Goal: Information Seeking & Learning: Learn about a topic

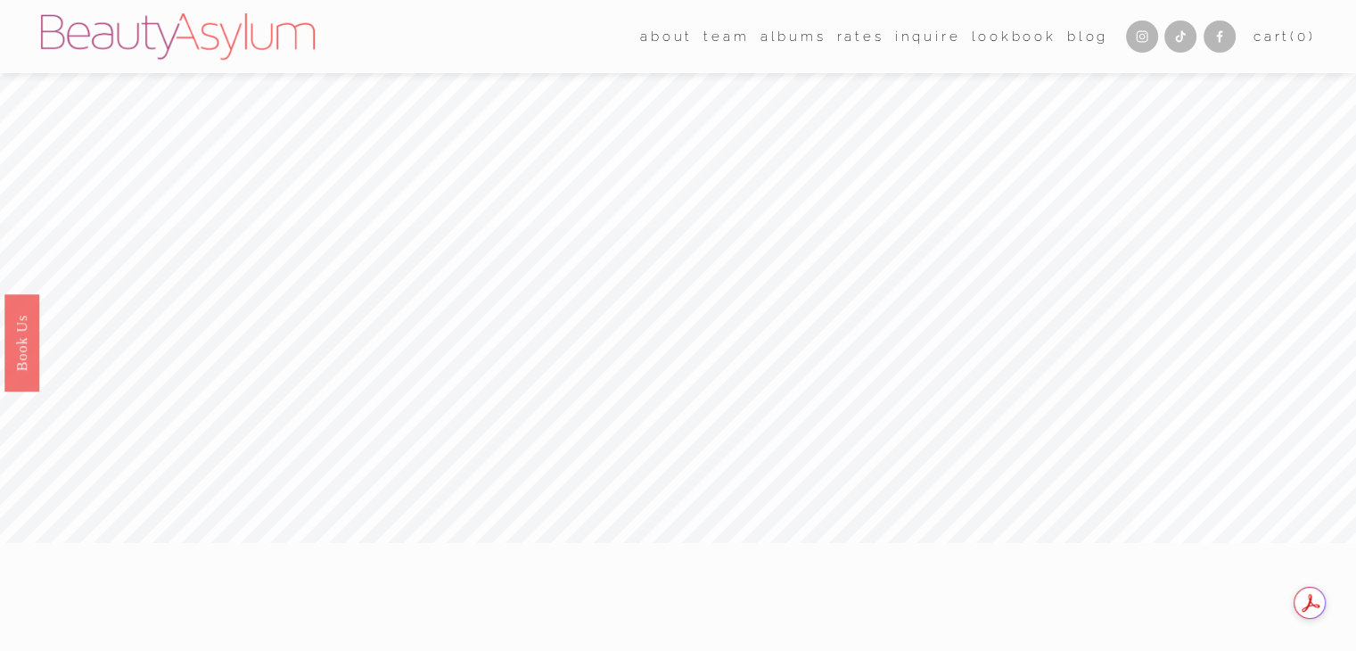
click at [827, 44] on nav "about Career Coming Soon Meet [PERSON_NAME] Press team [GEOGRAPHIC_DATA] [GEOGR…" at bounding box center [874, 36] width 468 height 27
click at [840, 40] on link "Rates" at bounding box center [860, 36] width 47 height 27
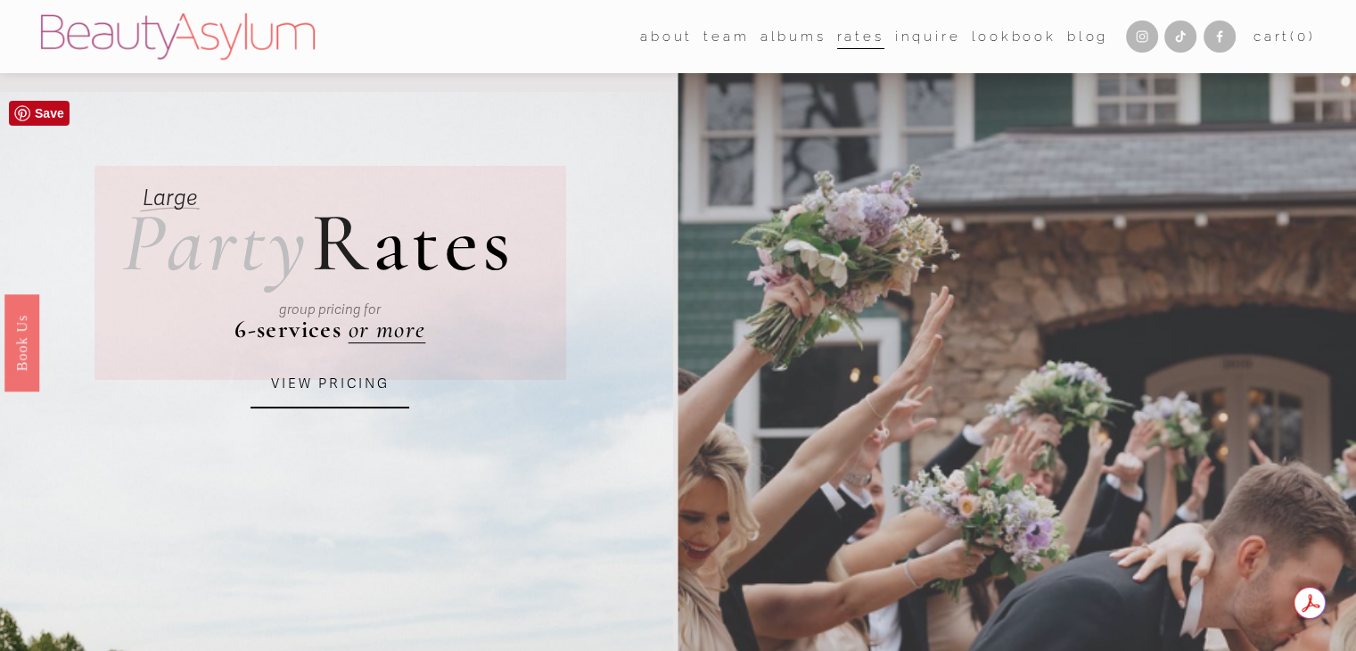
click at [373, 370] on link "VIEW PRICING" at bounding box center [330, 384] width 159 height 48
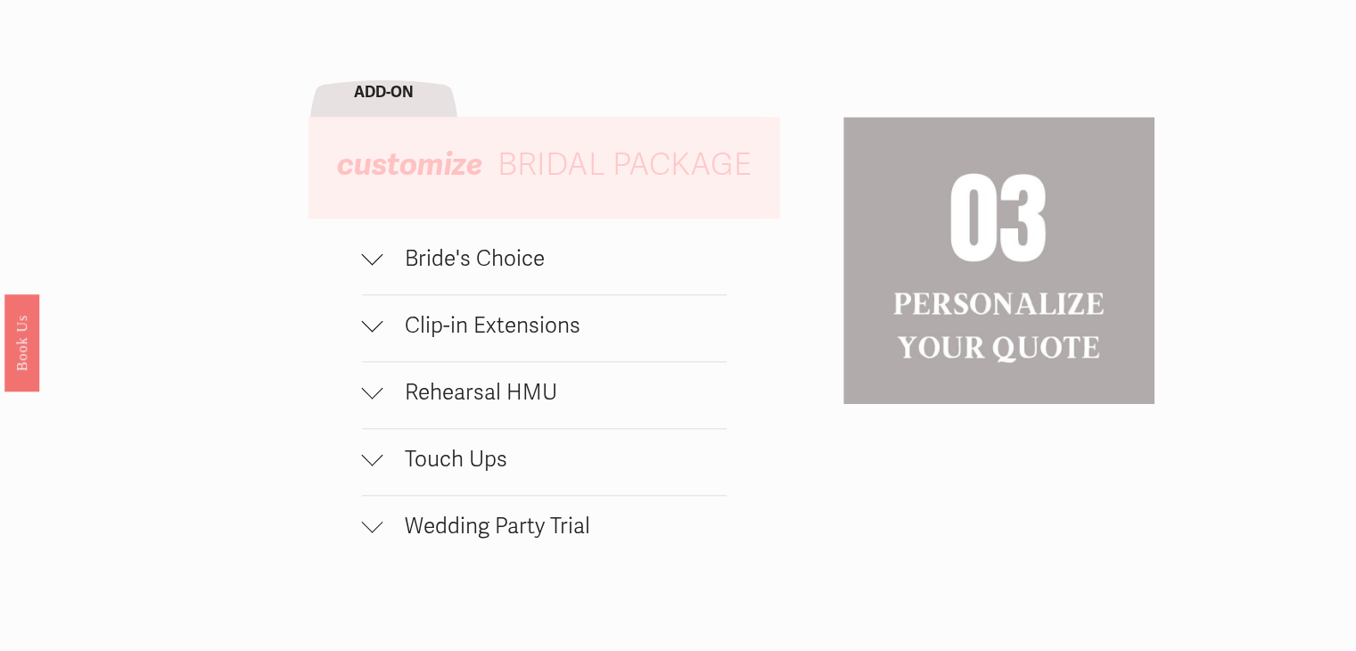
scroll to position [1737, 0]
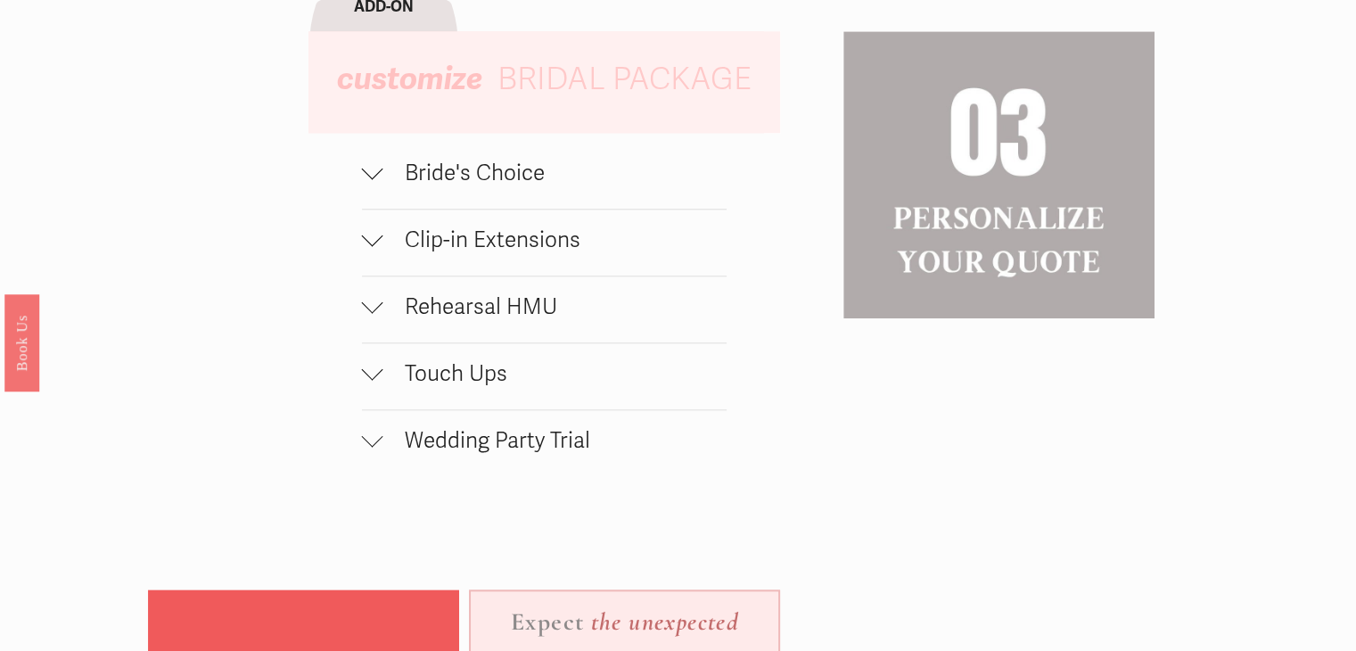
click at [532, 185] on span "Bride's Choice" at bounding box center [554, 173] width 343 height 27
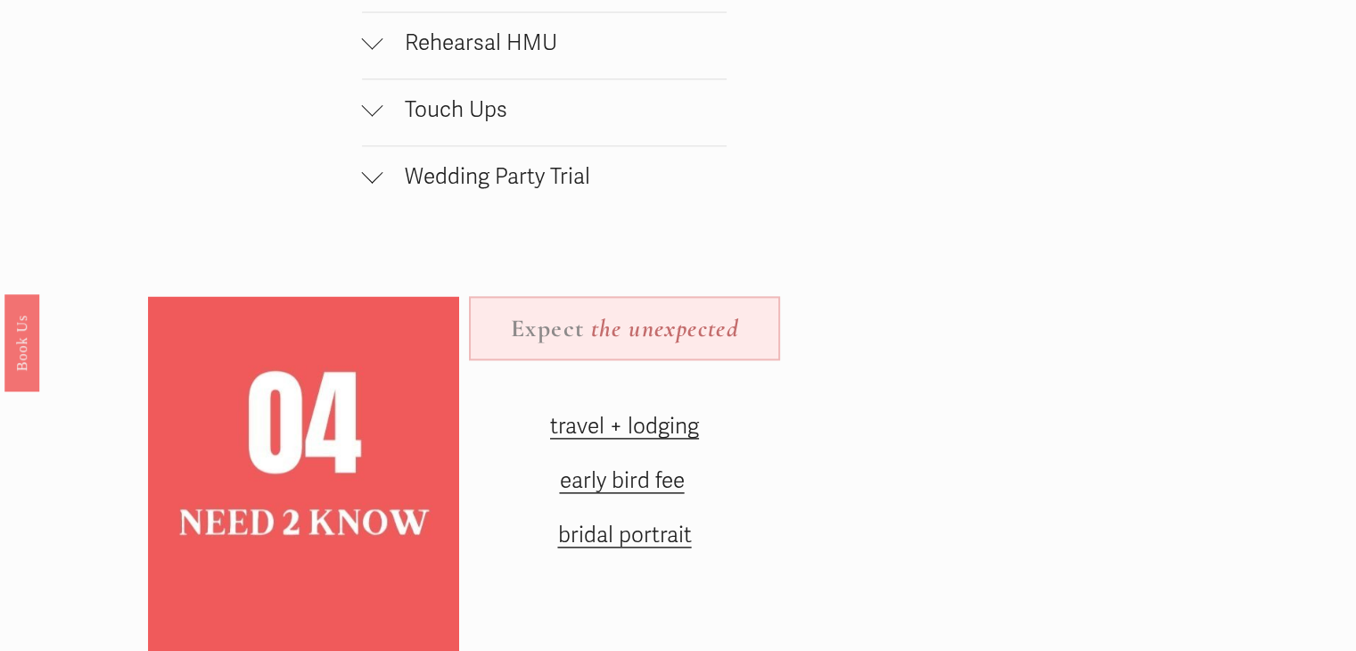
scroll to position [2133, 0]
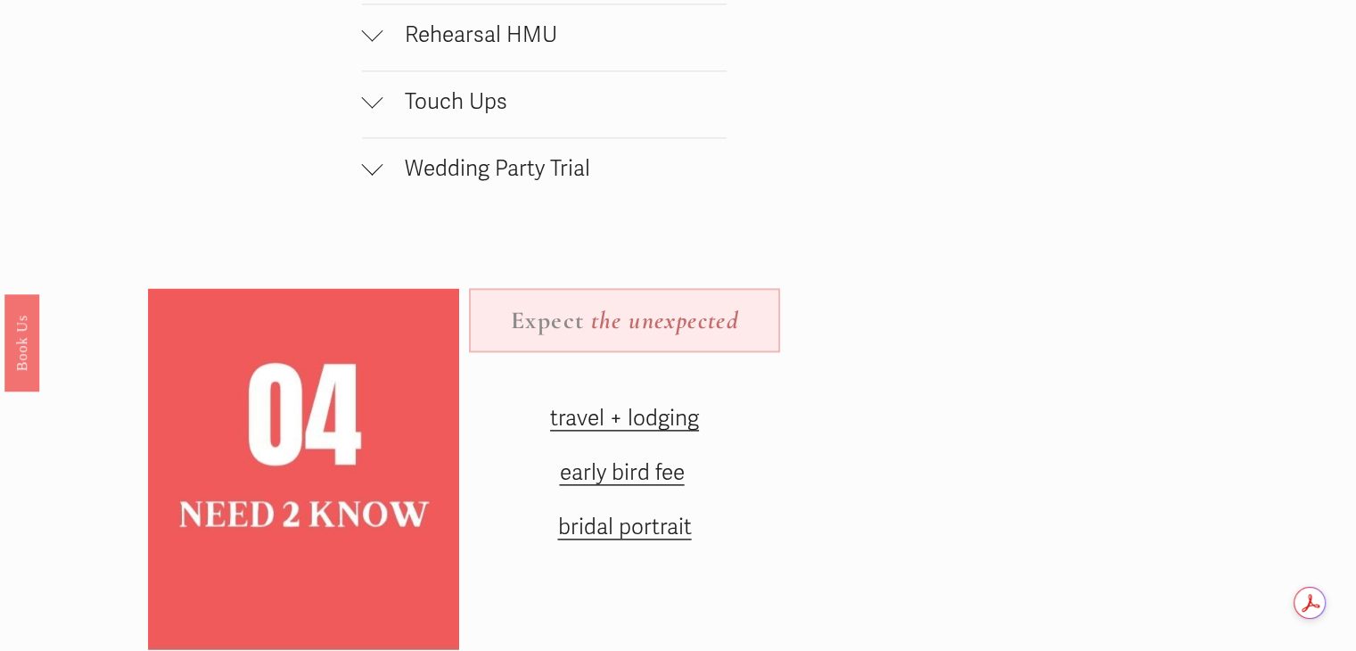
click at [473, 111] on span "Touch Ups" at bounding box center [554, 101] width 343 height 27
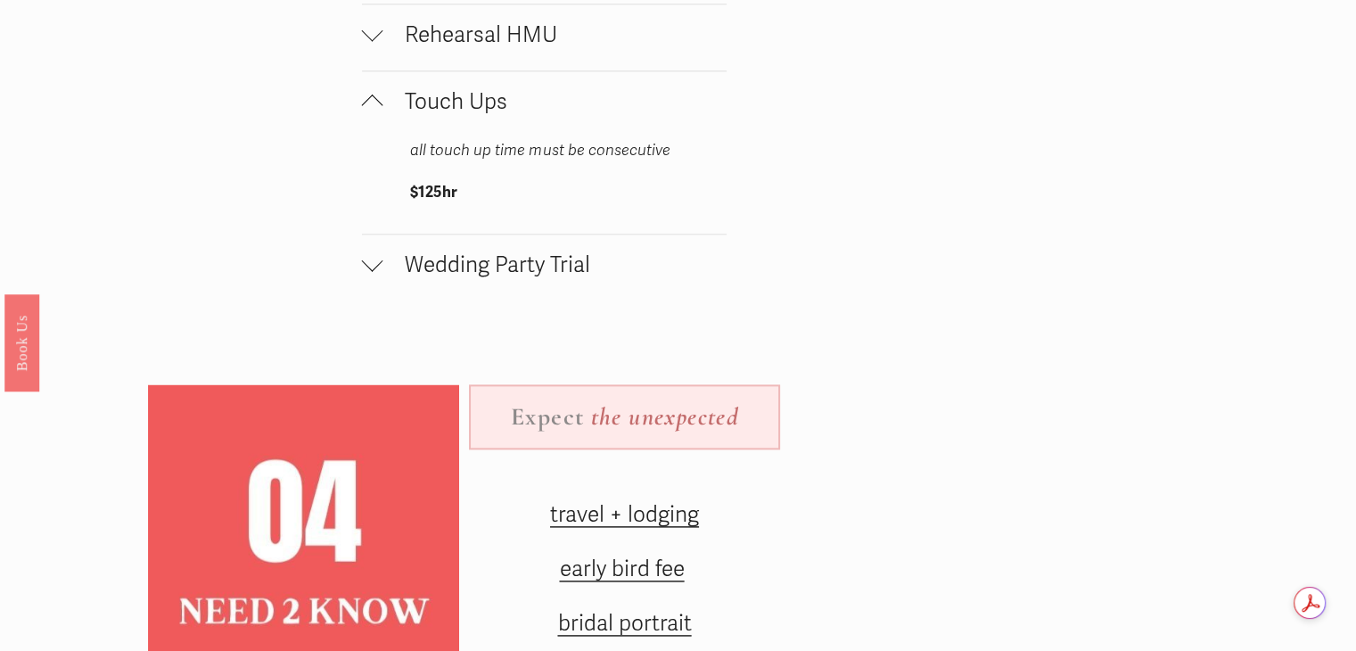
click at [506, 275] on span "Wedding Party Trial" at bounding box center [554, 264] width 343 height 27
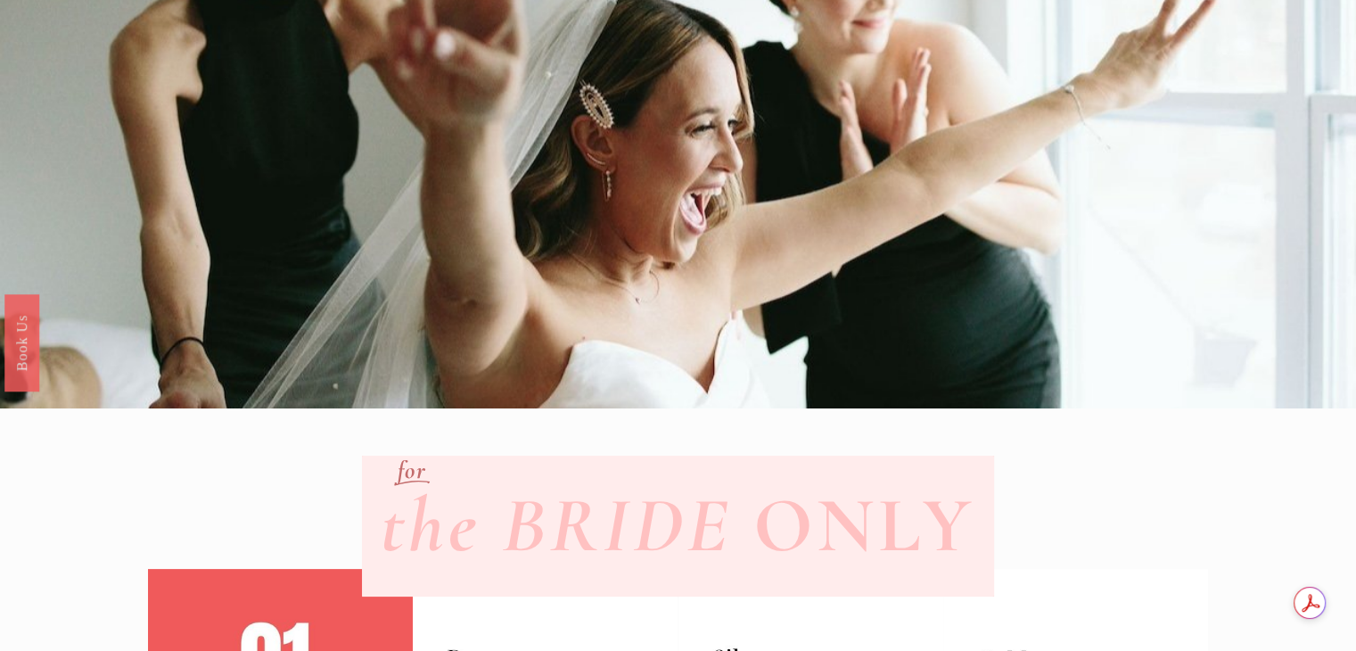
scroll to position [0, 0]
